Goal: Task Accomplishment & Management: Manage account settings

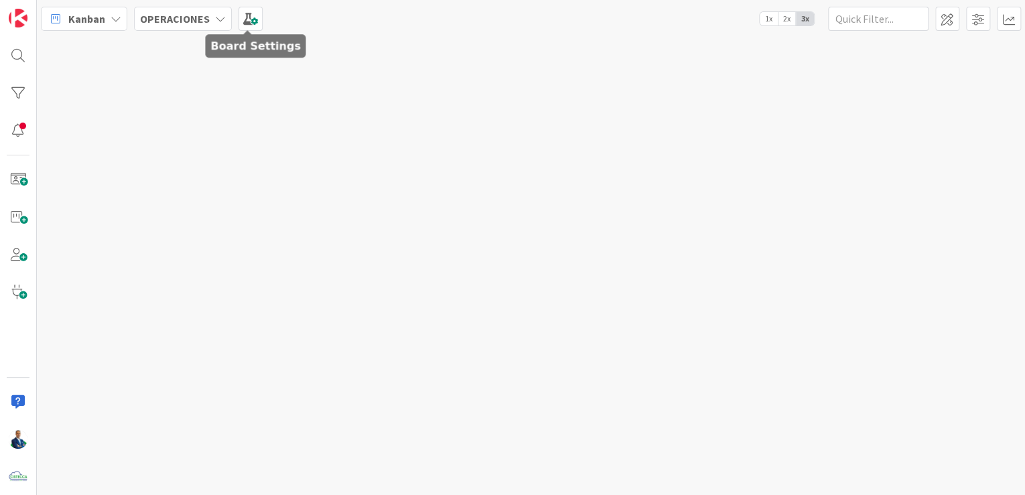
click at [217, 29] on div "OPERACIONES" at bounding box center [183, 19] width 98 height 24
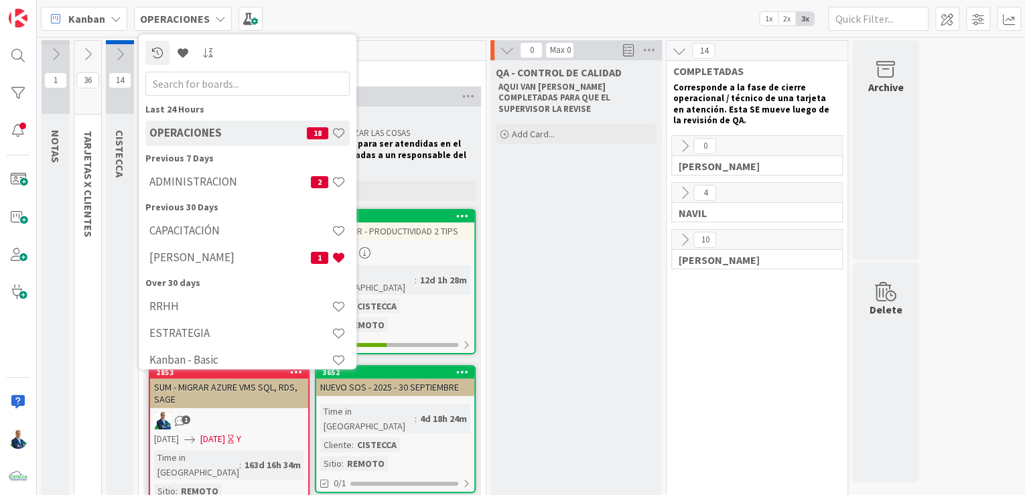
click at [203, 15] on b "OPERACIONES" at bounding box center [175, 18] width 70 height 13
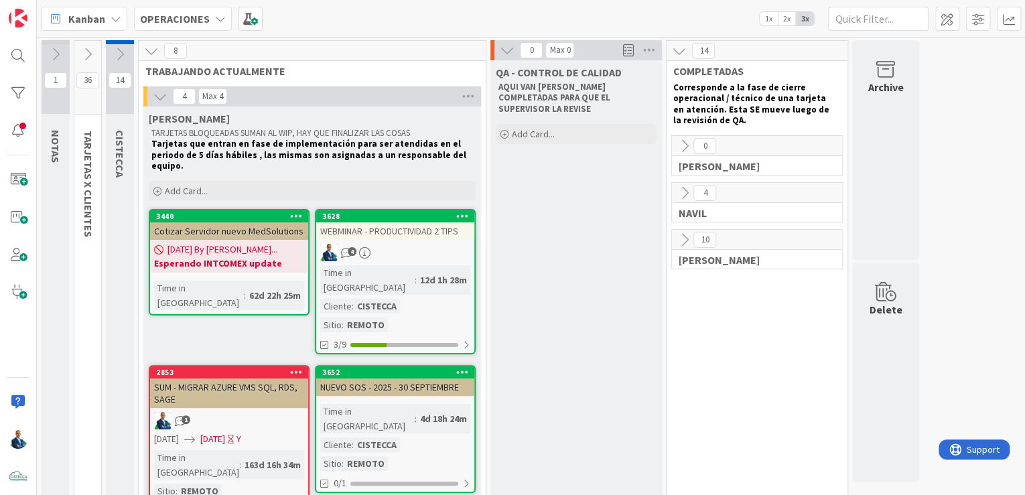
click at [188, 21] on b "OPERACIONES" at bounding box center [175, 18] width 70 height 13
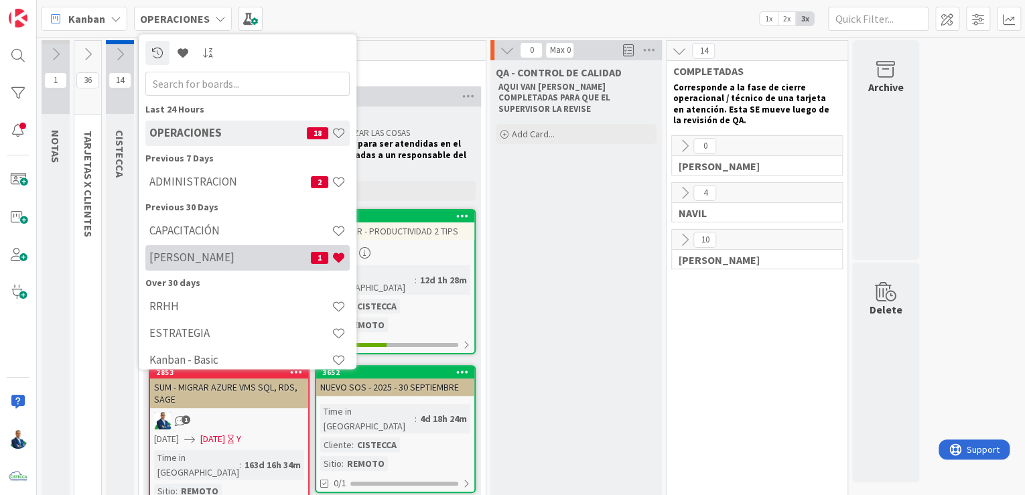
click at [206, 259] on h4 "[PERSON_NAME]" at bounding box center [230, 257] width 162 height 13
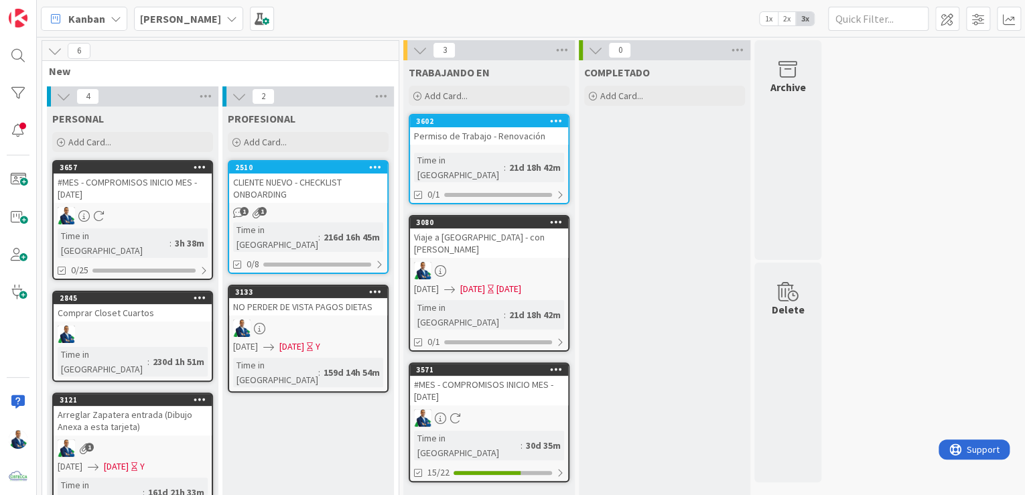
click at [489, 425] on div "TRABAJANDO EN Add Card... 3602 Permiso de Trabajo - Renovación Time in [GEOGRAP…" at bounding box center [489, 369] width 172 height 619
click at [489, 424] on link "3571 #MES - COMPROMISOS INICIO MES - [DATE] Time in [GEOGRAPHIC_DATA] : 30d 35m…" at bounding box center [489, 423] width 161 height 120
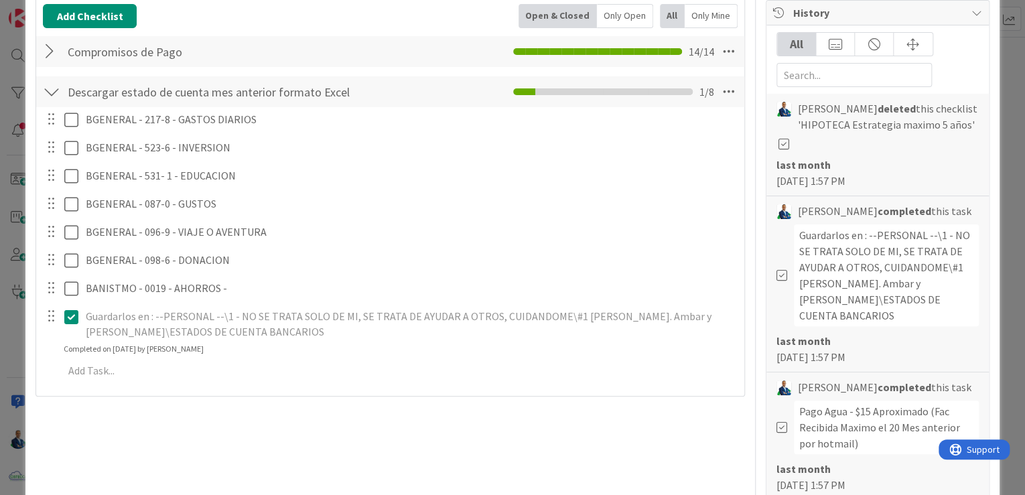
scroll to position [262, 0]
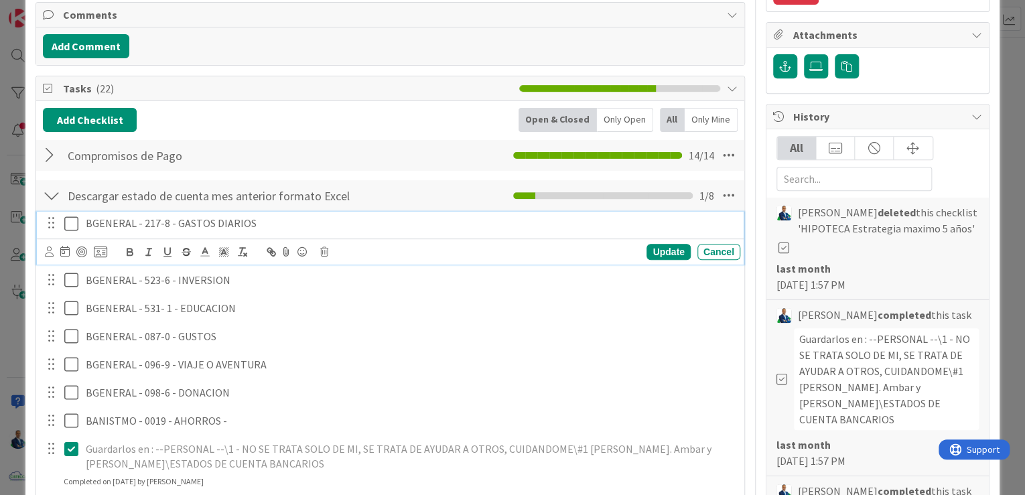
click at [72, 223] on icon at bounding box center [74, 224] width 20 height 16
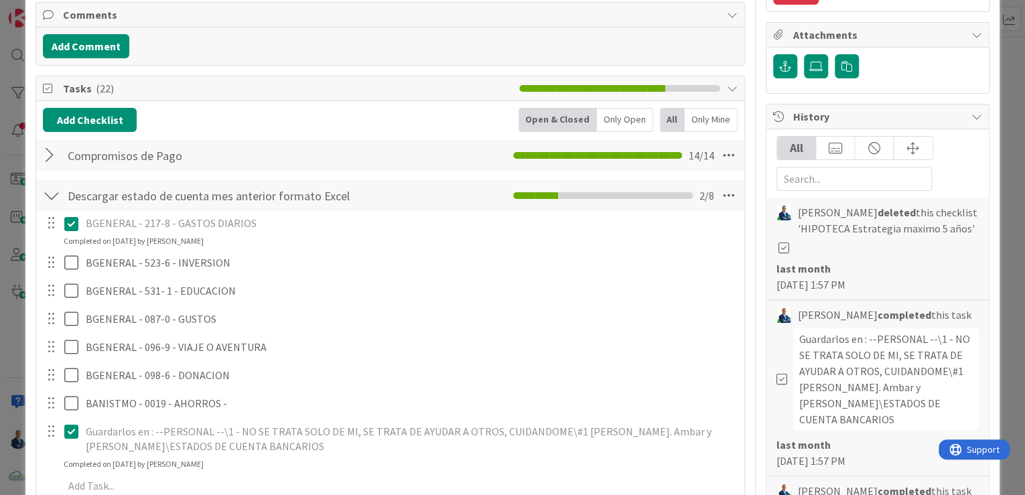
click at [72, 216] on icon at bounding box center [74, 224] width 20 height 16
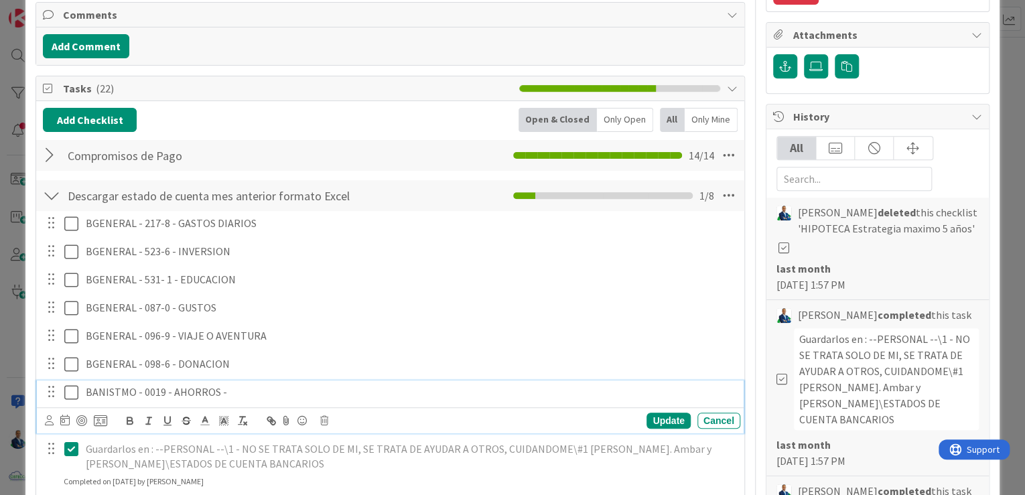
click at [71, 419] on div "BANISTMO - 0019 - AHORROS - Update Cancel" at bounding box center [390, 407] width 707 height 53
click at [68, 395] on icon at bounding box center [74, 393] width 20 height 16
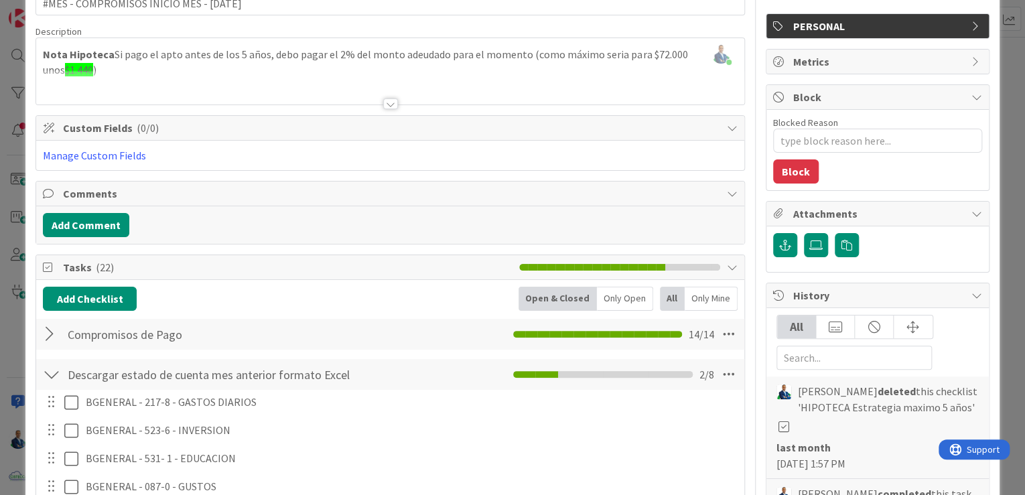
scroll to position [0, 0]
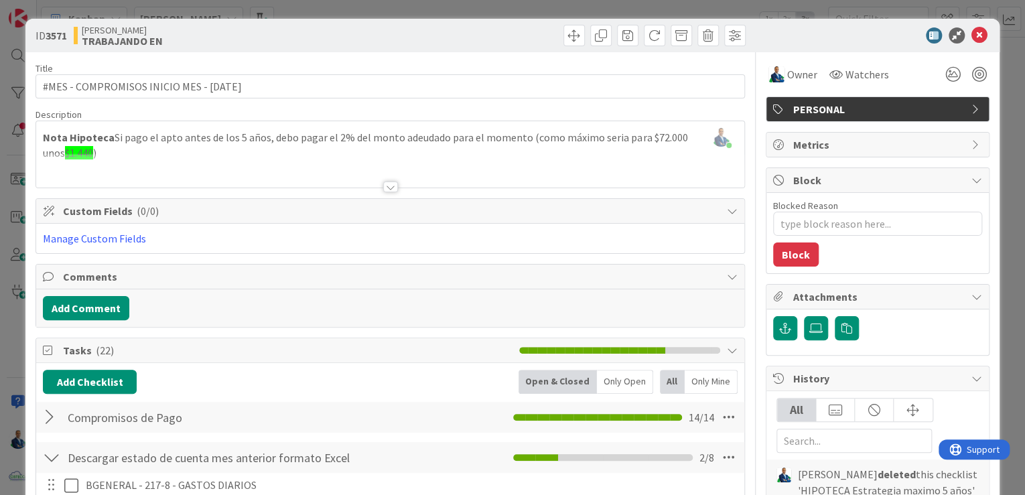
click at [527, 83] on div "ID 3571 [PERSON_NAME] TRABAJANDO EN Title 42 / 128 #MES - COMPROMISOS INICIO ME…" at bounding box center [512, 247] width 1025 height 495
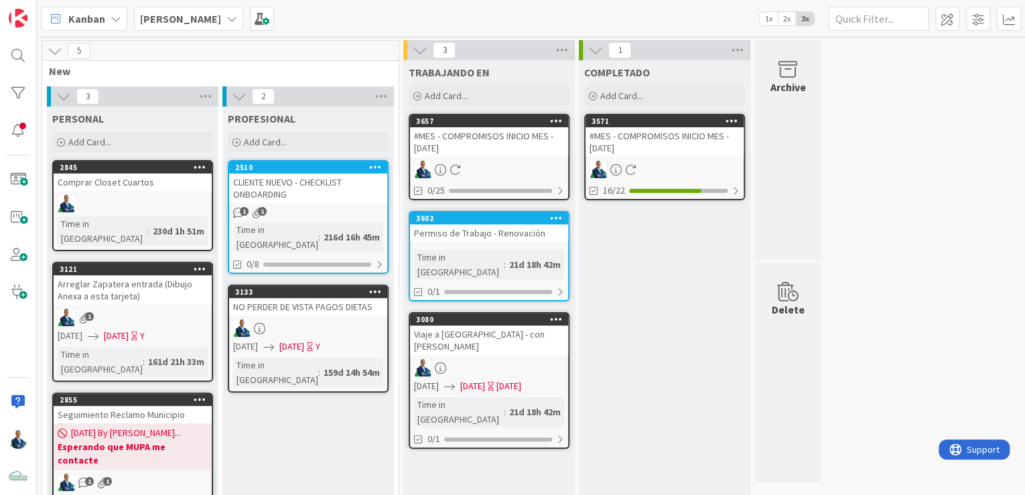
click at [499, 129] on div "#MES - COMPROMISOS INICIO MES - [DATE]" at bounding box center [489, 141] width 158 height 29
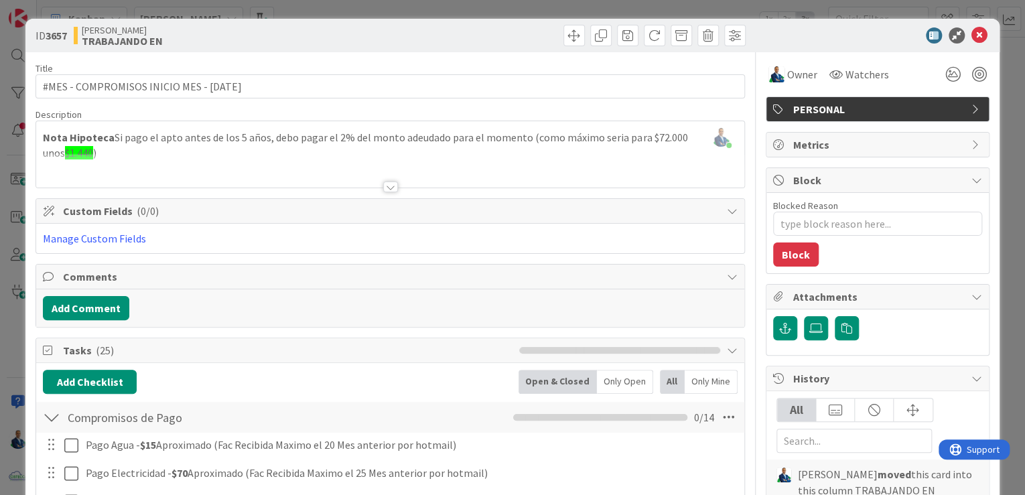
scroll to position [322, 0]
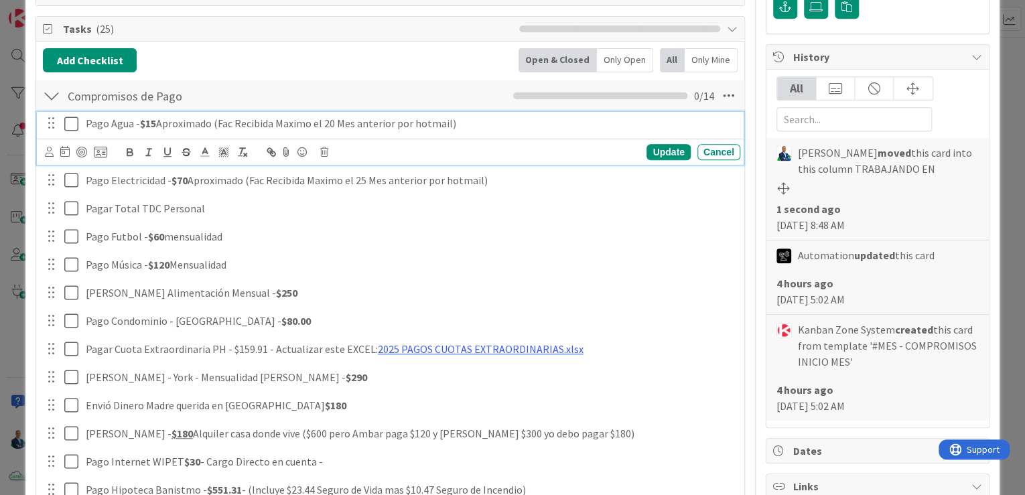
click at [77, 121] on icon at bounding box center [74, 124] width 20 height 16
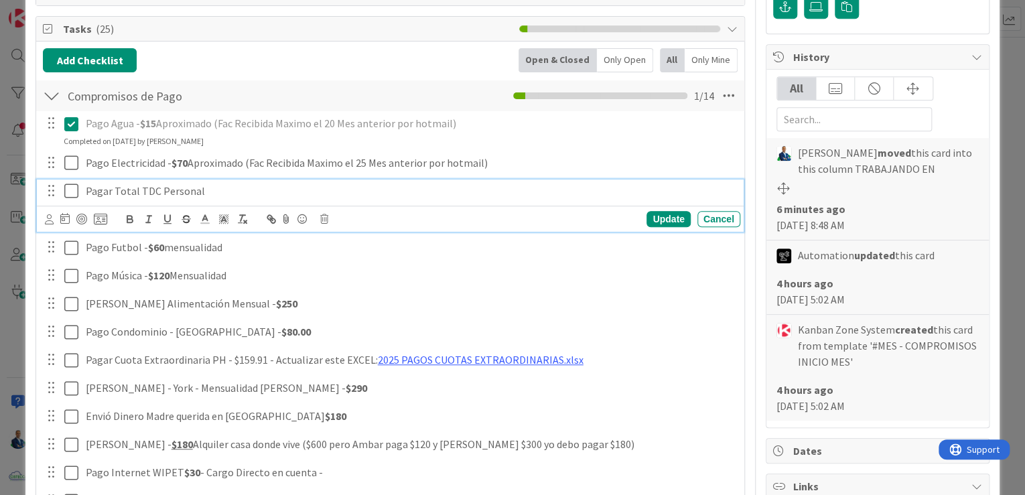
click at [73, 193] on icon at bounding box center [74, 191] width 20 height 16
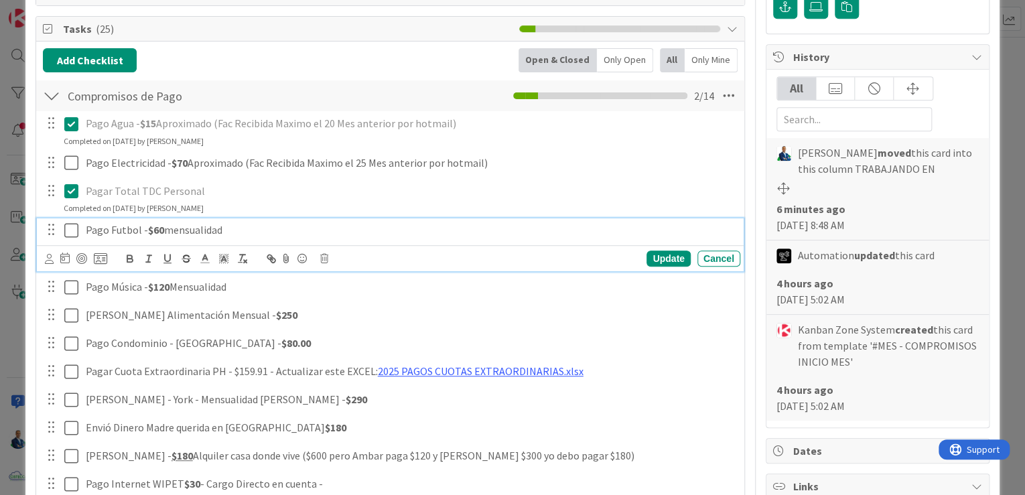
click at [69, 229] on icon at bounding box center [74, 231] width 20 height 16
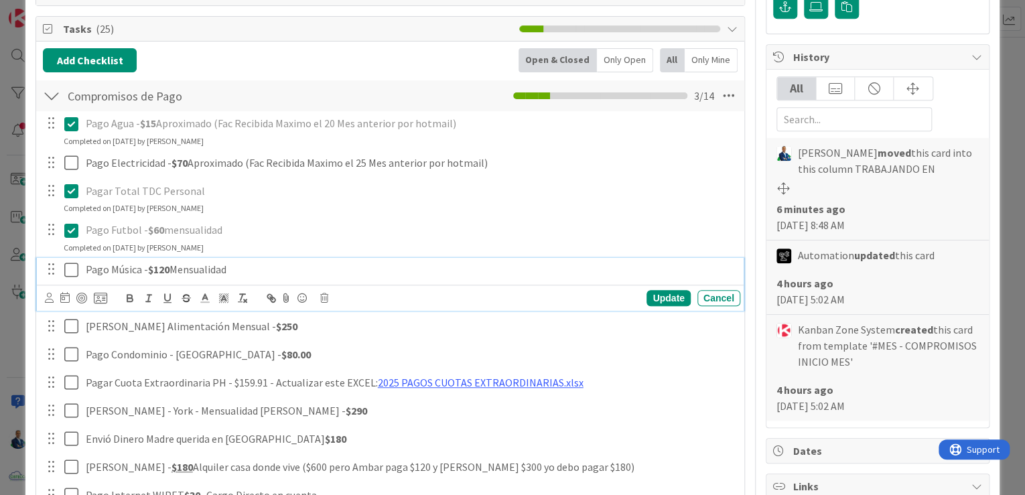
click at [70, 271] on icon at bounding box center [74, 270] width 20 height 16
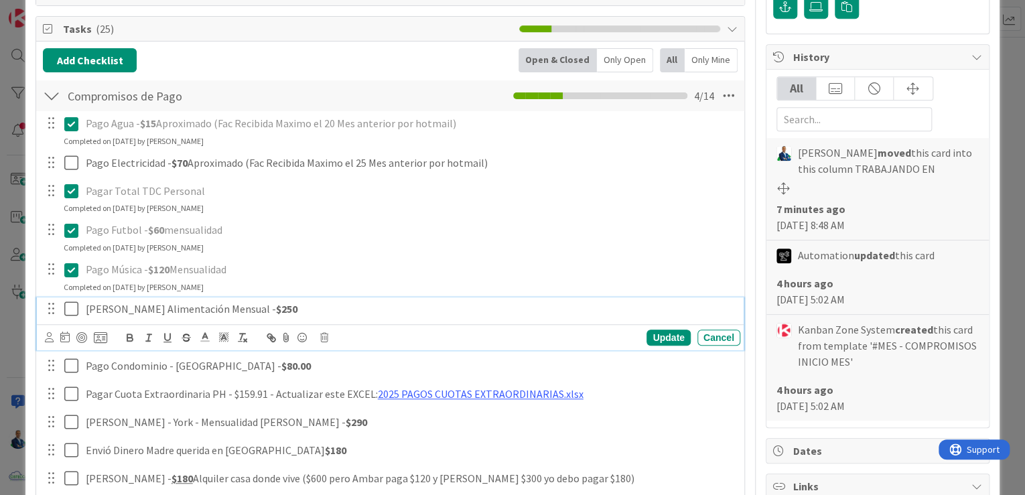
click at [74, 301] on icon at bounding box center [74, 309] width 20 height 16
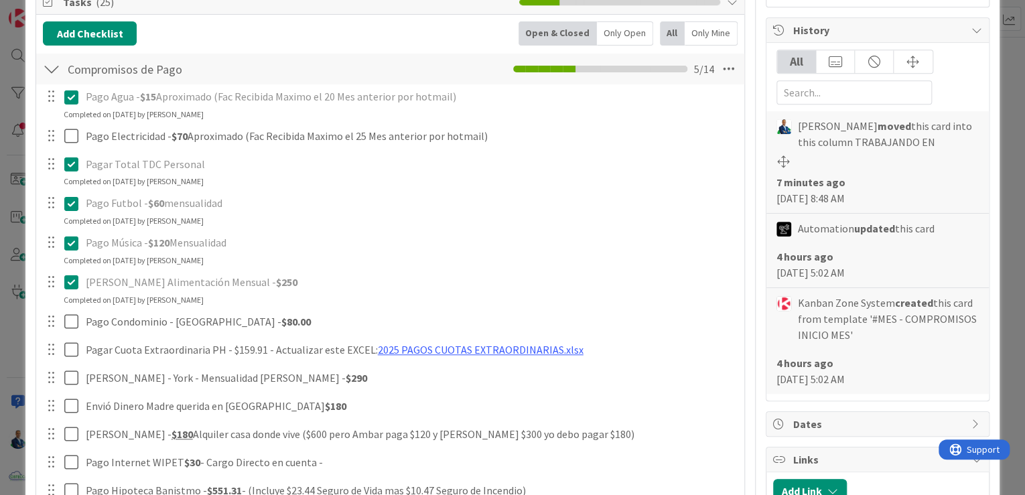
scroll to position [375, 0]
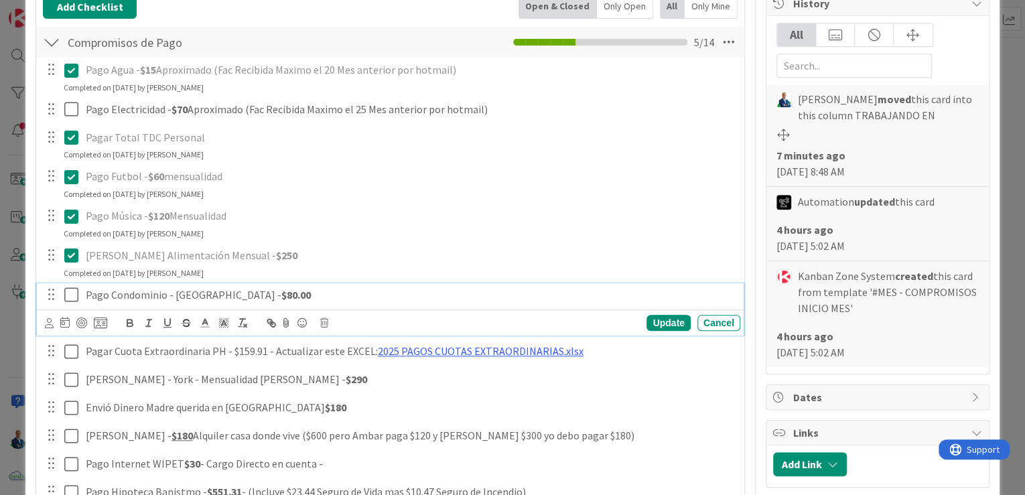
click at [66, 292] on icon at bounding box center [74, 295] width 20 height 16
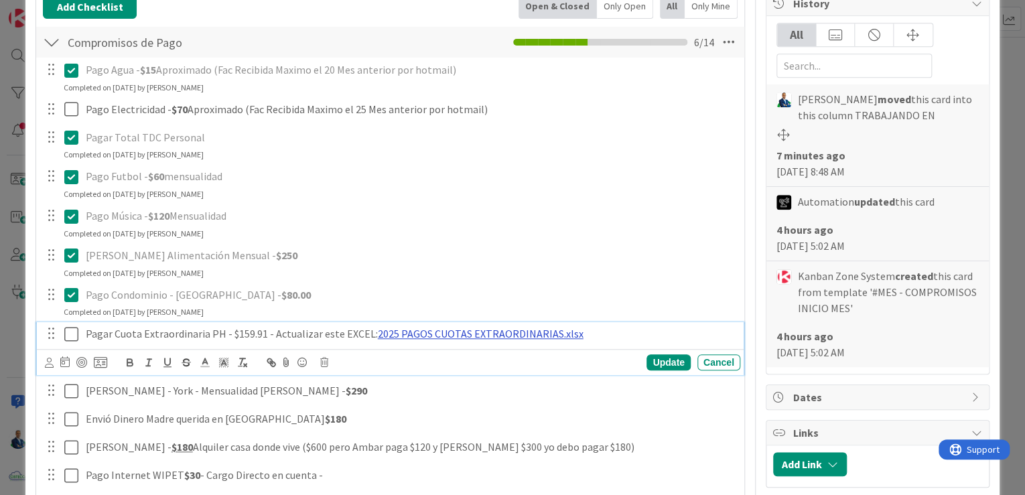
click at [438, 335] on link "2025 PAGOS CUOTAS EXTRAORDINARIAS.xlsx" at bounding box center [481, 333] width 206 height 13
click at [448, 352] on link "[URL][DOMAIN_NAME]" at bounding box center [435, 359] width 92 height 17
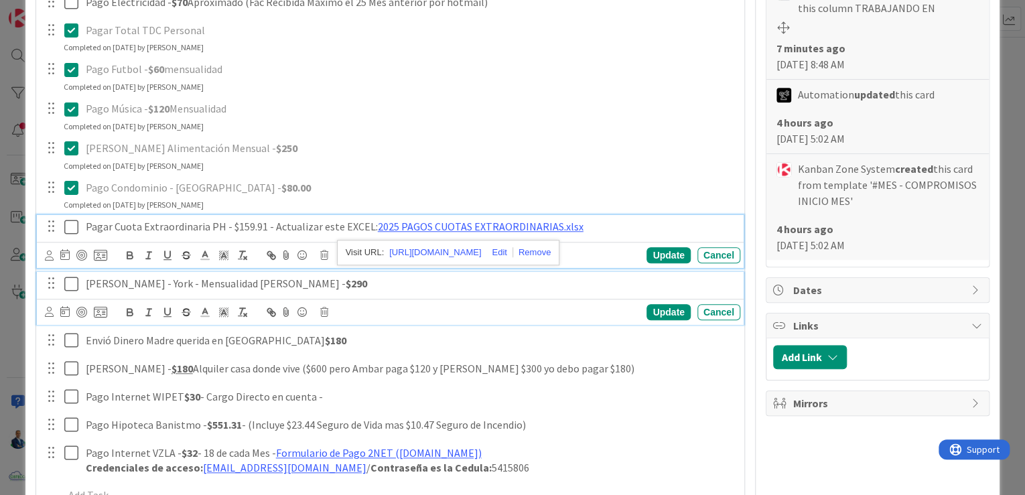
click at [66, 281] on icon at bounding box center [74, 284] width 20 height 16
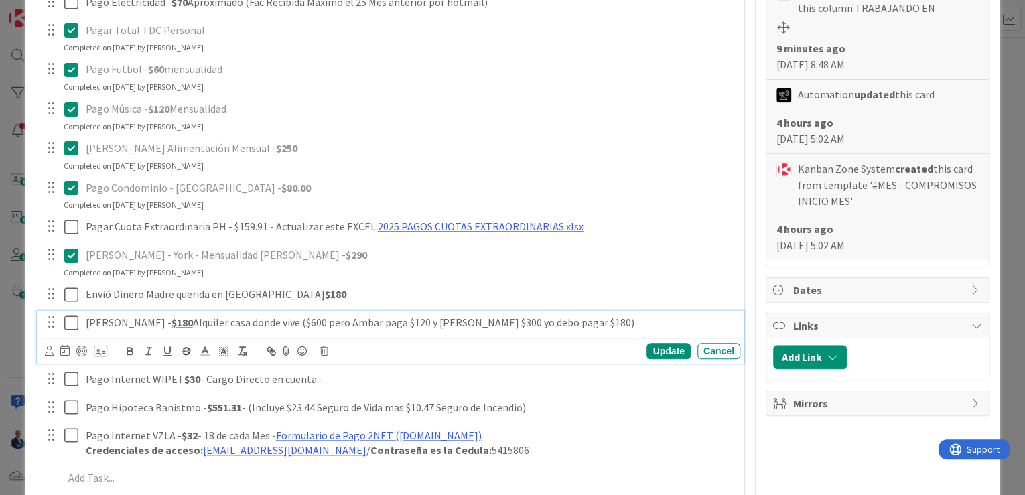
click at [72, 322] on icon at bounding box center [74, 323] width 20 height 16
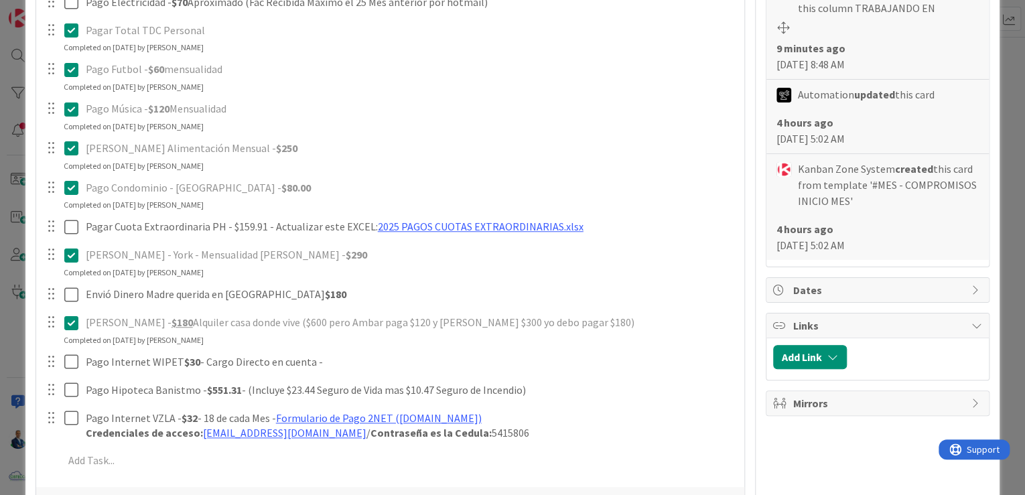
click at [76, 320] on icon at bounding box center [74, 323] width 20 height 16
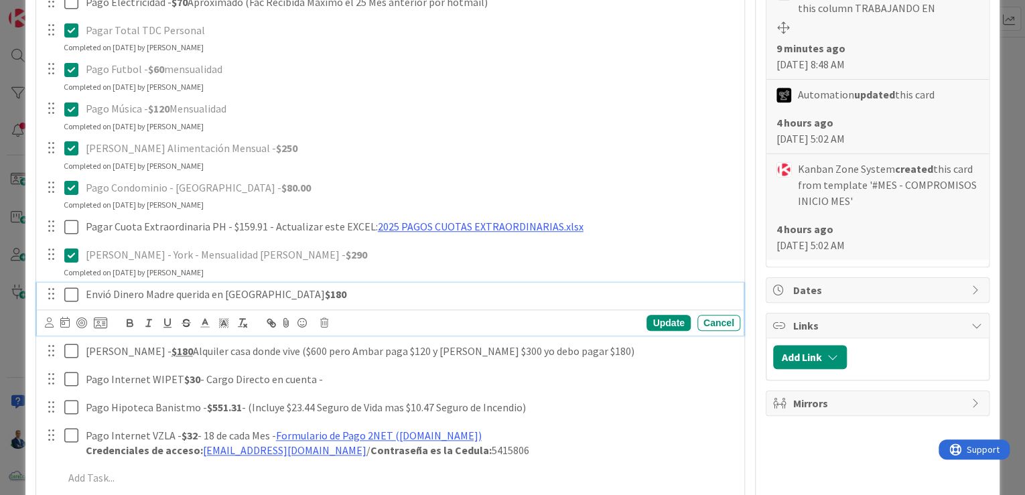
click at [72, 295] on icon at bounding box center [74, 295] width 20 height 16
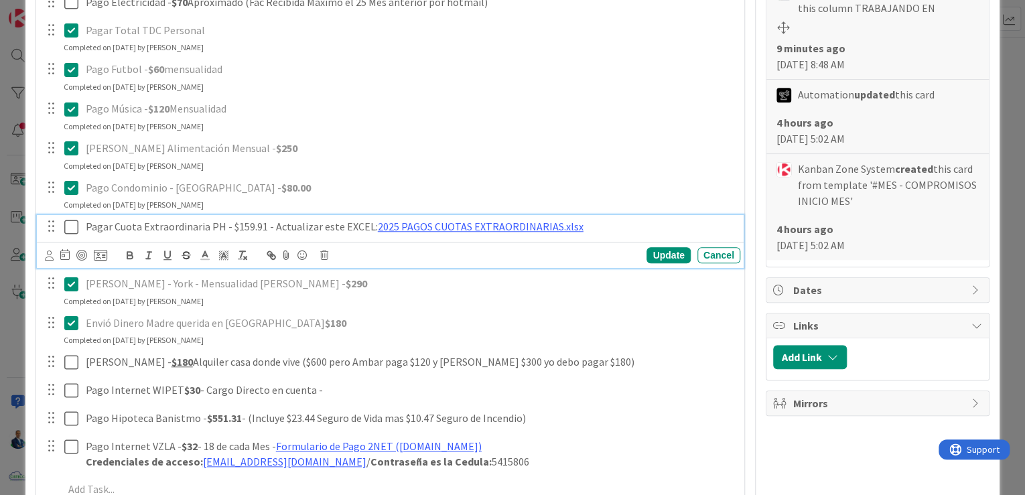
click at [68, 225] on icon at bounding box center [74, 227] width 20 height 16
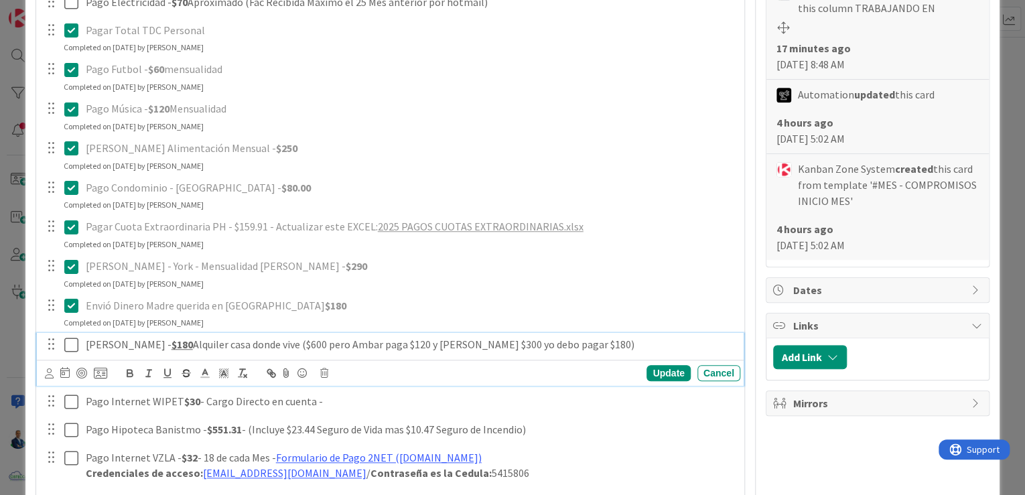
click at [74, 340] on icon at bounding box center [74, 345] width 20 height 16
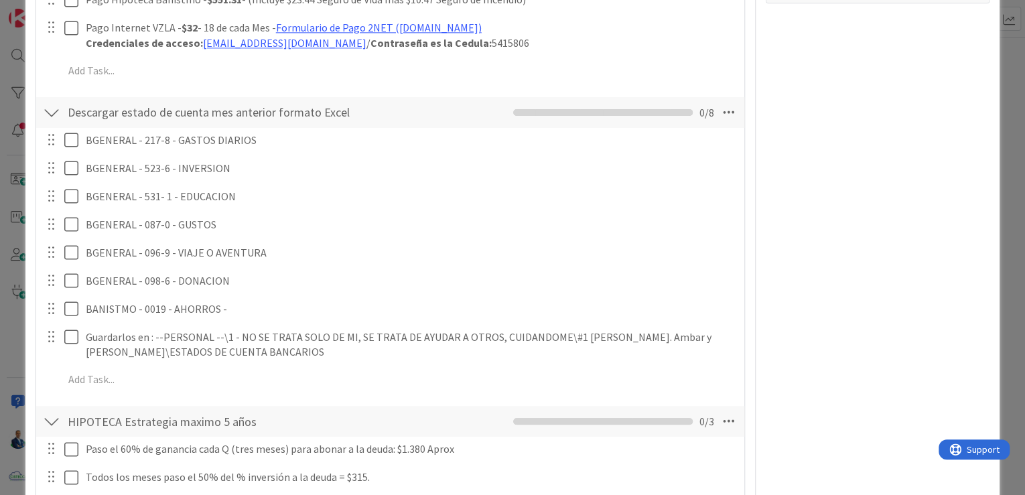
scroll to position [986, 0]
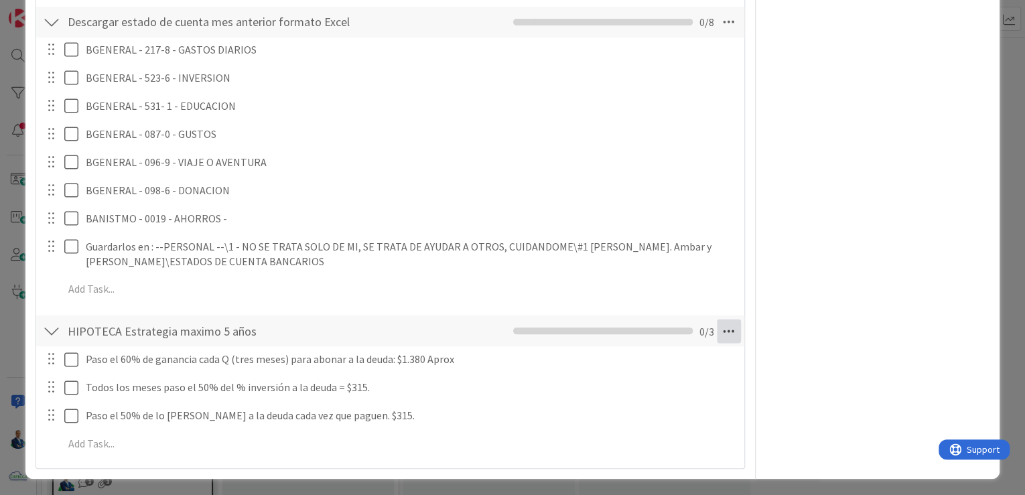
click at [527, 319] on icon at bounding box center [729, 331] width 24 height 24
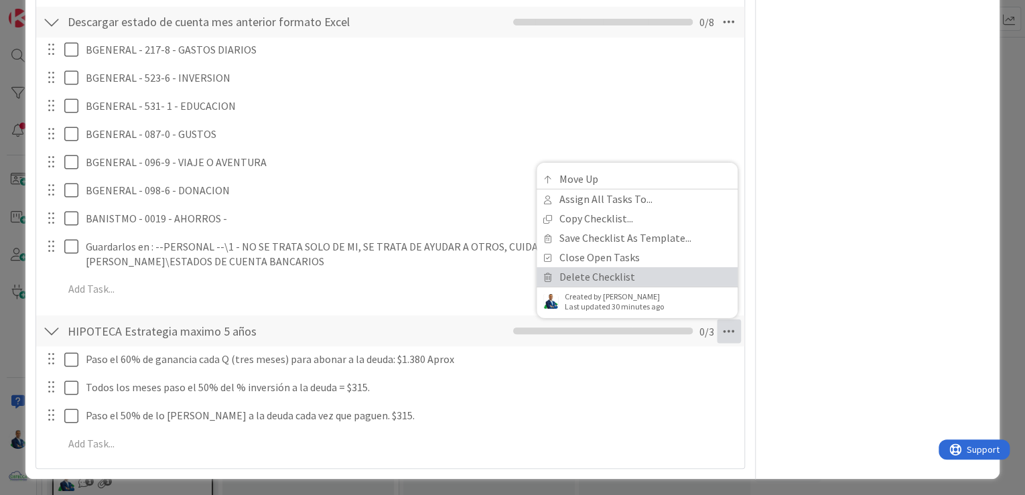
click at [527, 276] on link "Delete Checklist" at bounding box center [637, 276] width 201 height 19
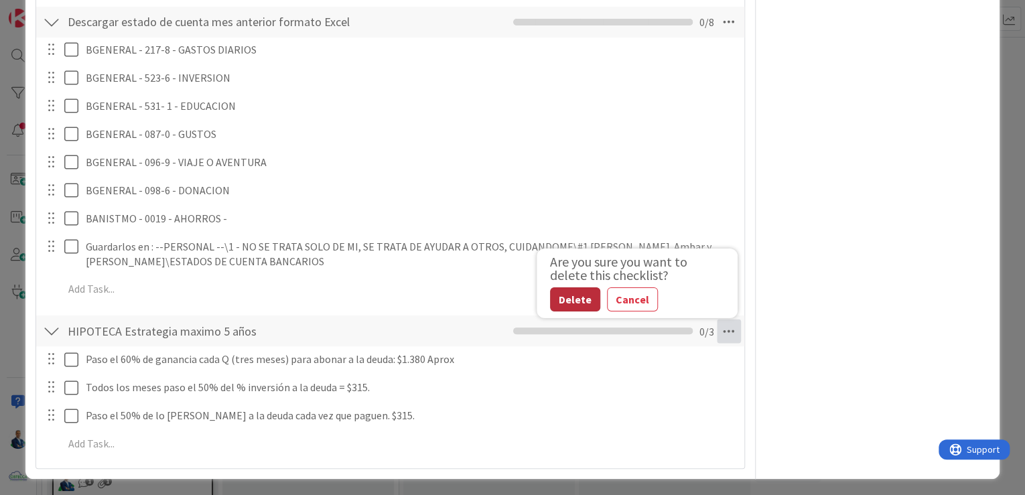
click at [527, 291] on button "Delete" at bounding box center [575, 299] width 50 height 24
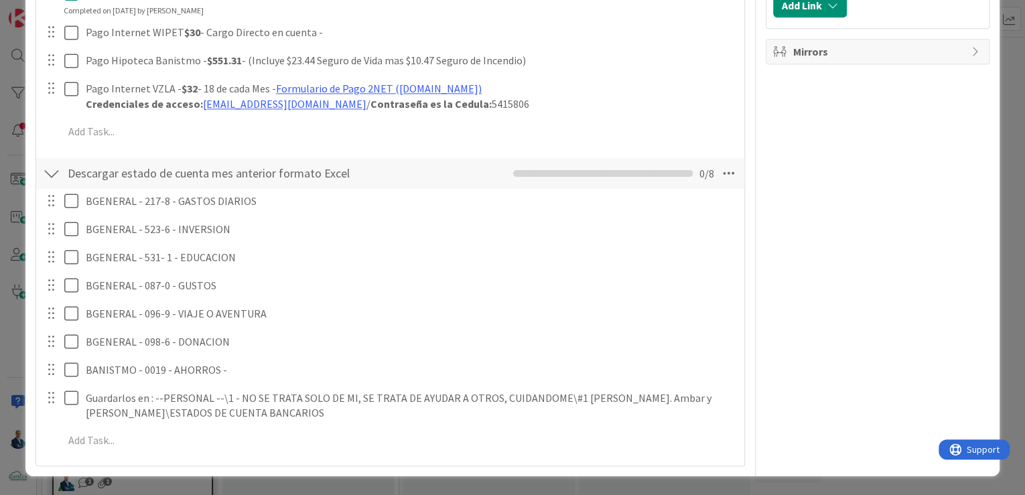
scroll to position [832, 0]
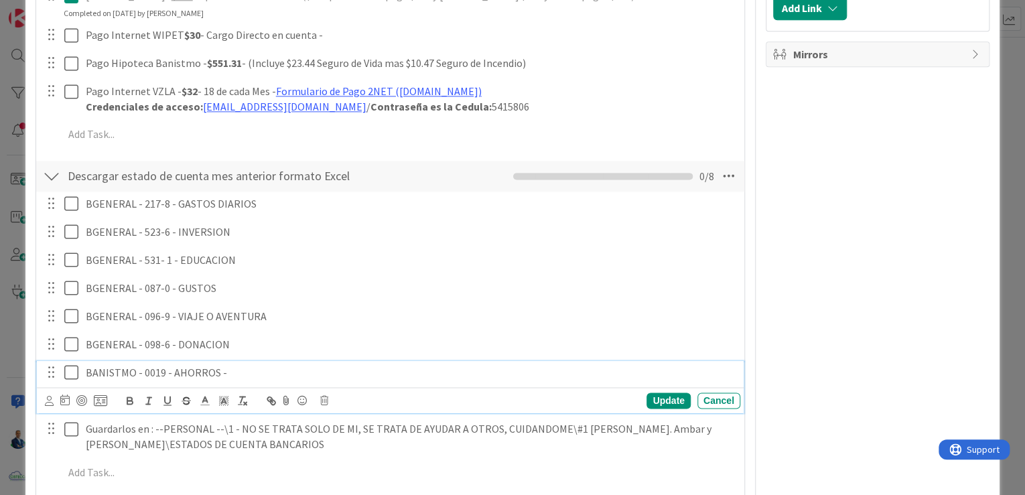
click at [80, 377] on div "BANISTMO - 0019 - AHORROS - Update Cancel" at bounding box center [390, 387] width 707 height 53
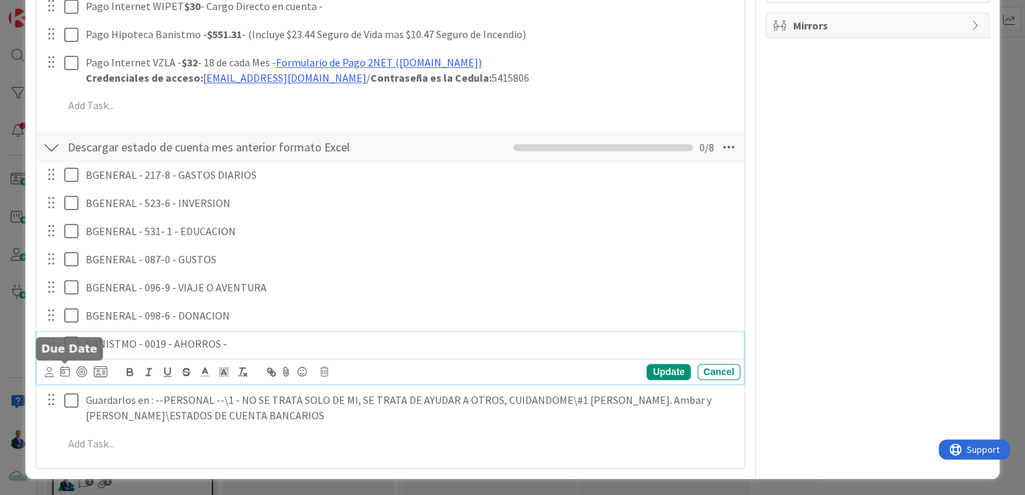
click at [67, 344] on icon at bounding box center [74, 344] width 20 height 16
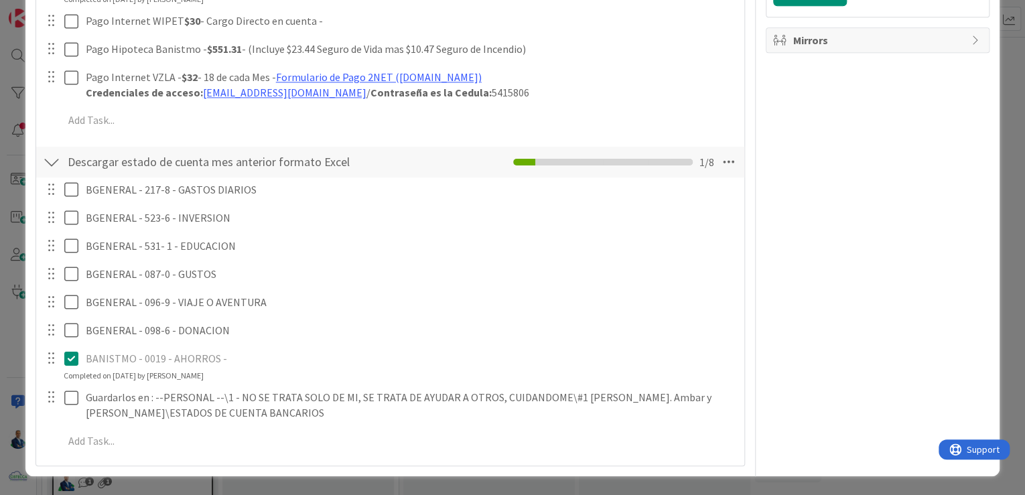
scroll to position [843, 0]
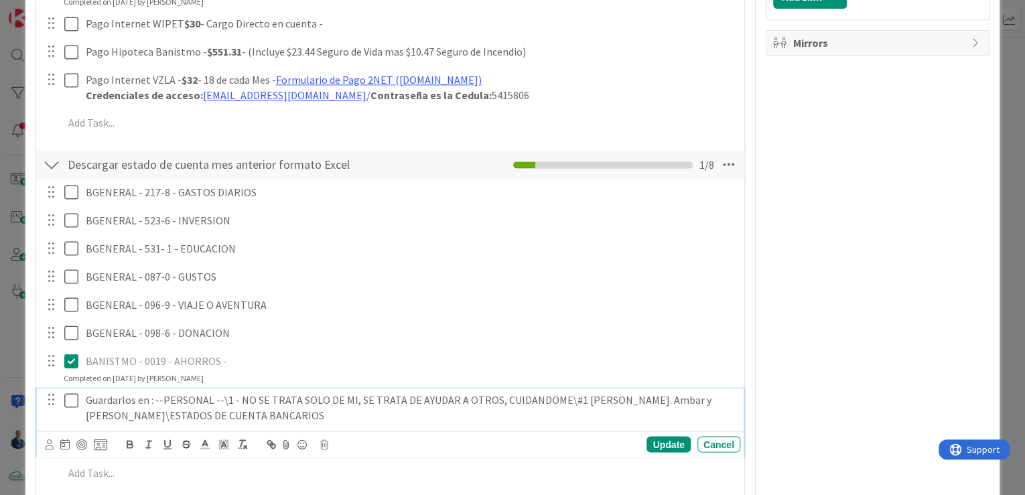
click at [68, 401] on div at bounding box center [61, 408] width 38 height 38
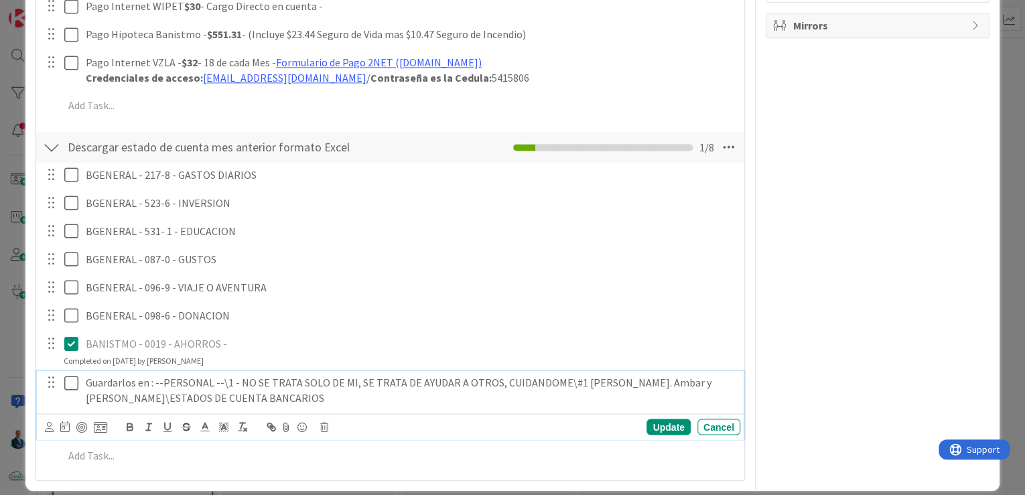
click at [70, 383] on icon at bounding box center [74, 383] width 20 height 16
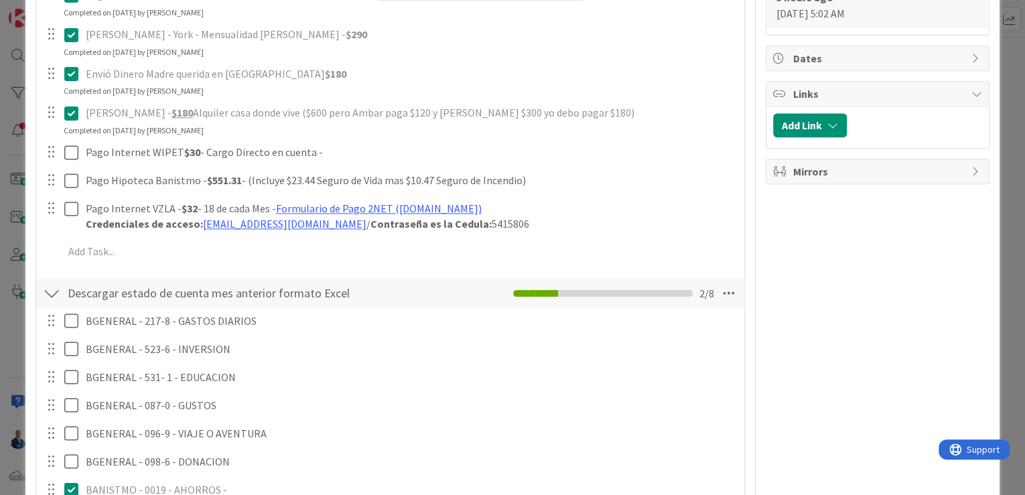
scroll to position [694, 0]
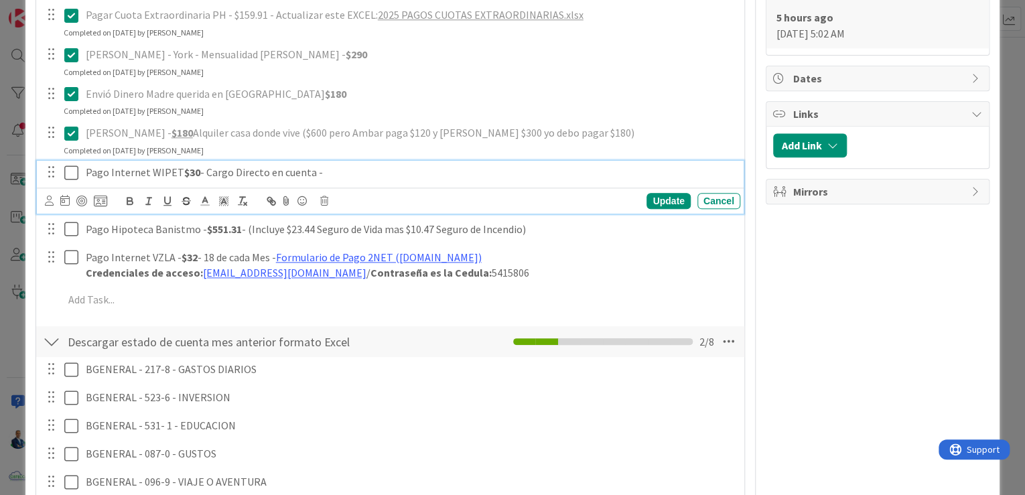
click at [355, 161] on div "Pago Internet WIPET $30 - Cargo Directo en cuenta -" at bounding box center [410, 172] width 660 height 23
click at [324, 198] on icon at bounding box center [324, 200] width 8 height 9
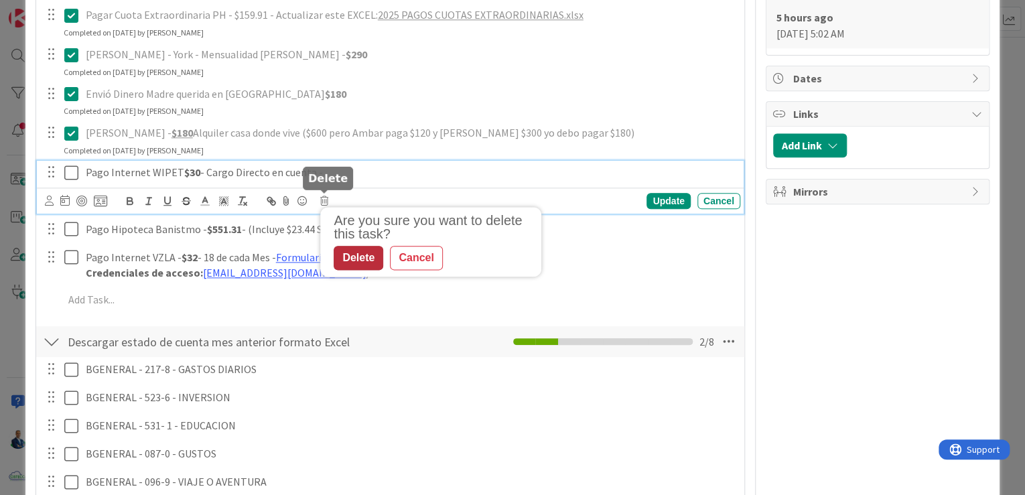
click at [359, 251] on div "Delete" at bounding box center [359, 258] width 50 height 24
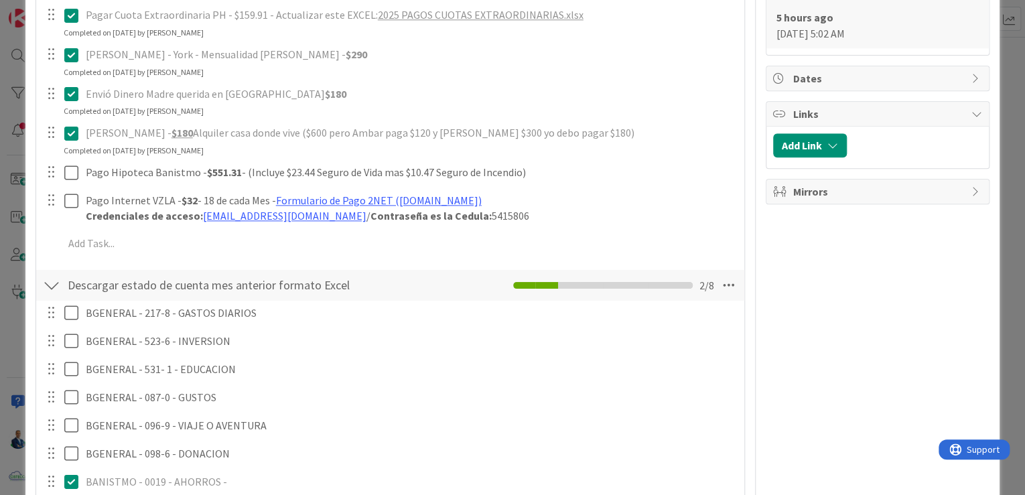
type textarea "x"
drag, startPoint x: 1001, startPoint y: 196, endPoint x: 875, endPoint y: 176, distance: 127.6
click at [527, 196] on div "ID 3657 [PERSON_NAME] TRABAJANDO EN Title 42 / 128 #MES - COMPROMISOS INICIO ME…" at bounding box center [512, 247] width 1025 height 495
